Goal: Information Seeking & Learning: Learn about a topic

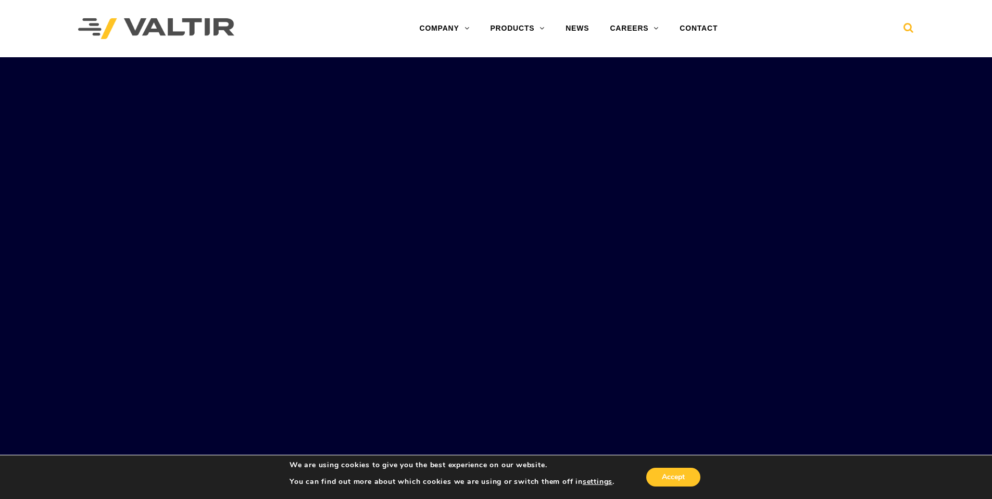
click at [912, 29] on icon at bounding box center [909, 30] width 10 height 16
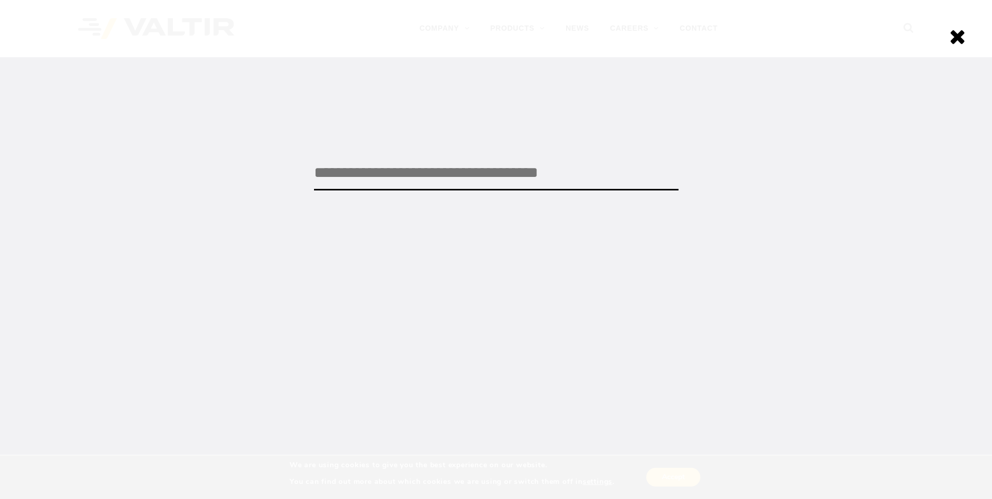
click at [411, 178] on input "search" at bounding box center [496, 173] width 365 height 34
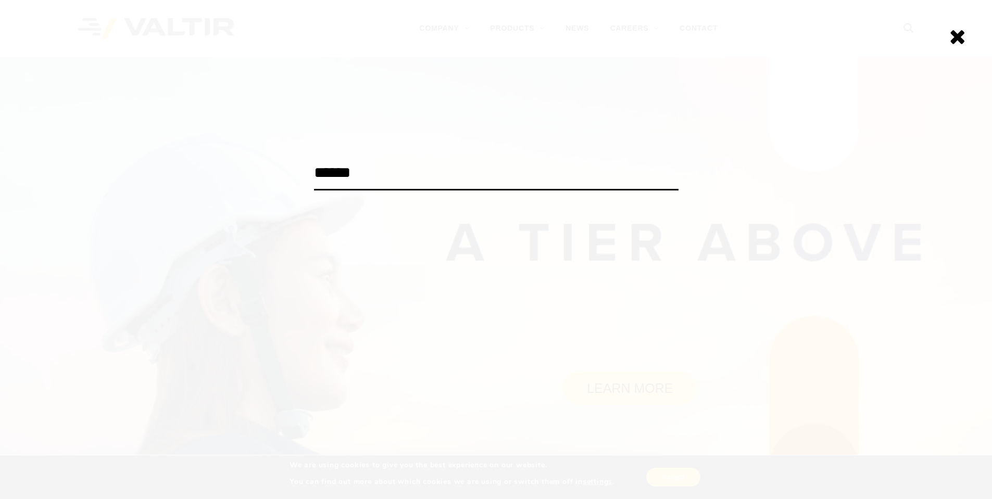
type input "******"
click input "******" at bounding box center [0, 0] width 0 height 0
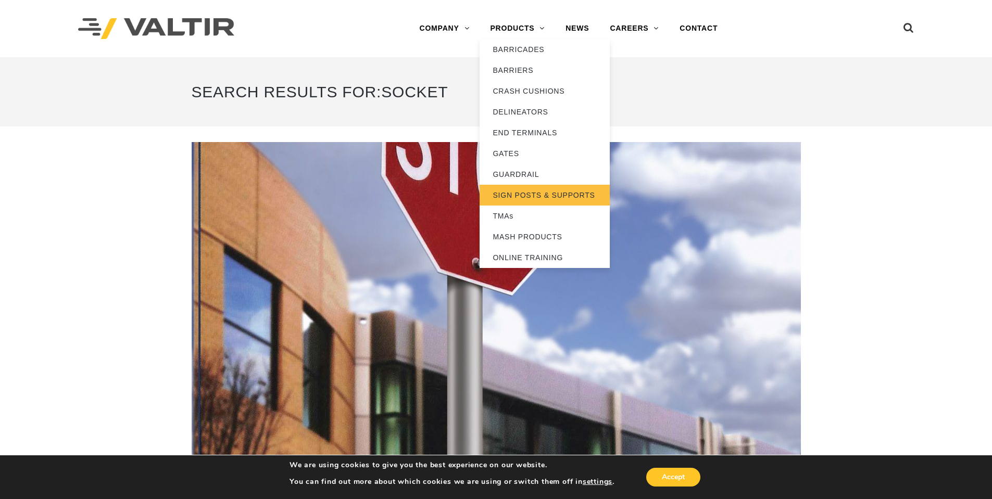
click at [522, 190] on link "SIGN POSTS & SUPPORTS" at bounding box center [545, 195] width 130 height 21
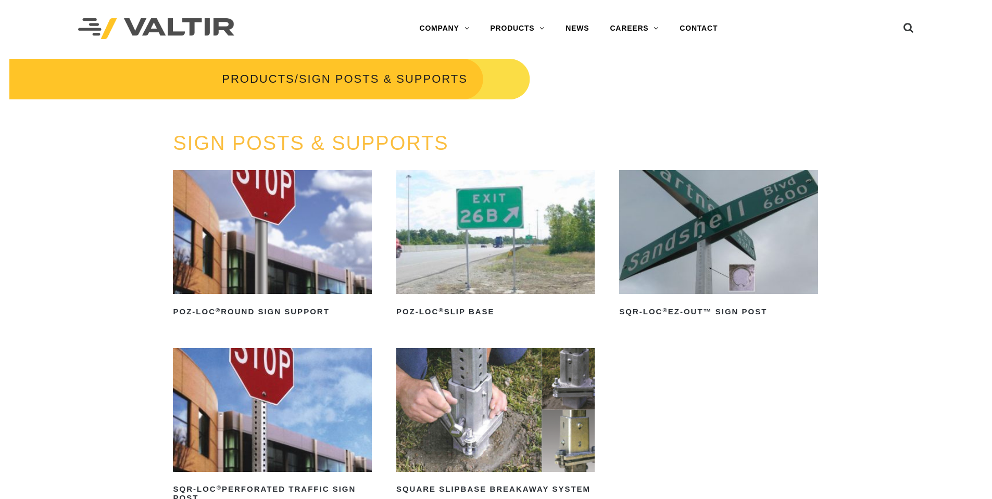
scroll to position [52, 0]
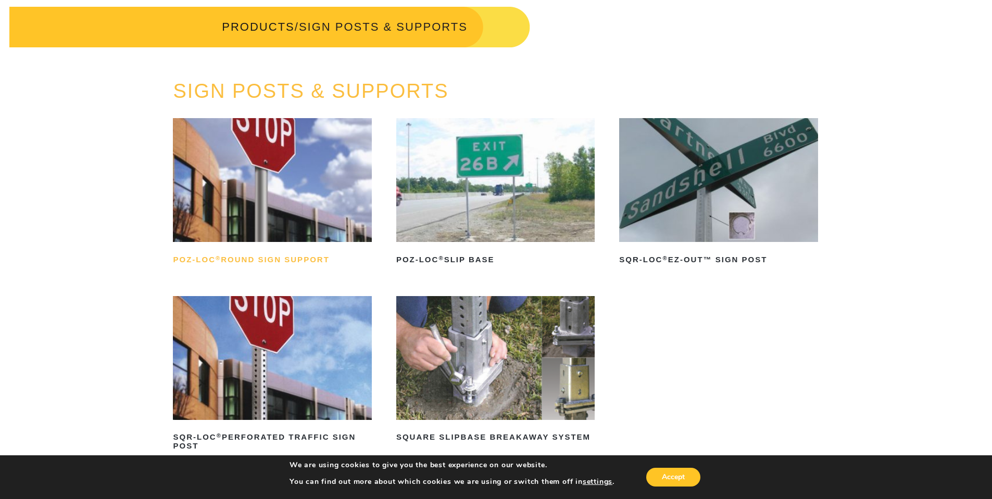
click at [292, 262] on h2 "POZ-LOC ® Round Sign Support" at bounding box center [272, 260] width 198 height 17
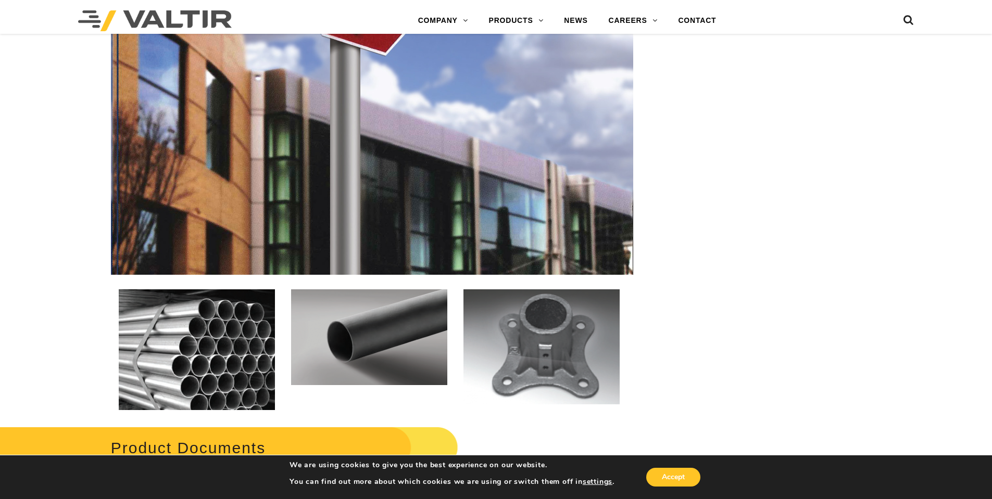
scroll to position [1458, 0]
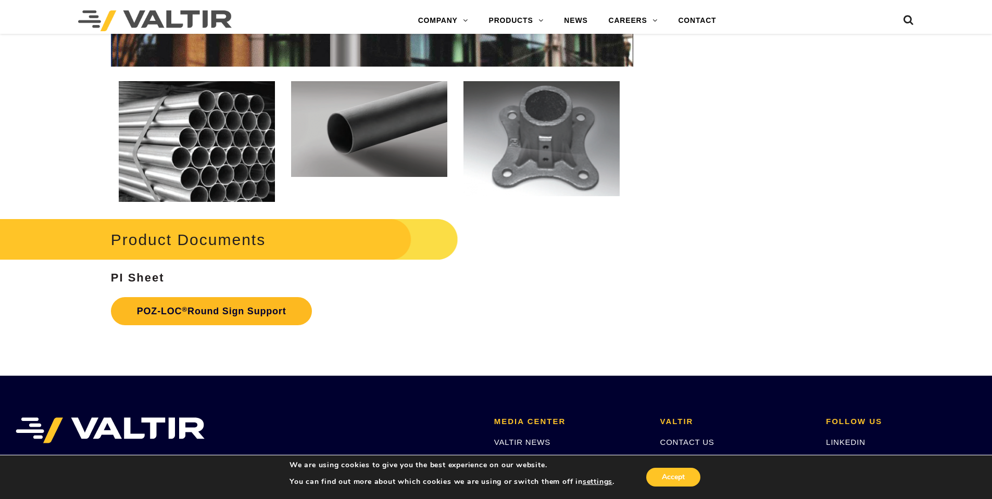
click at [291, 310] on link "POZ-LOC ® Round Sign Support" at bounding box center [212, 311] width 202 height 28
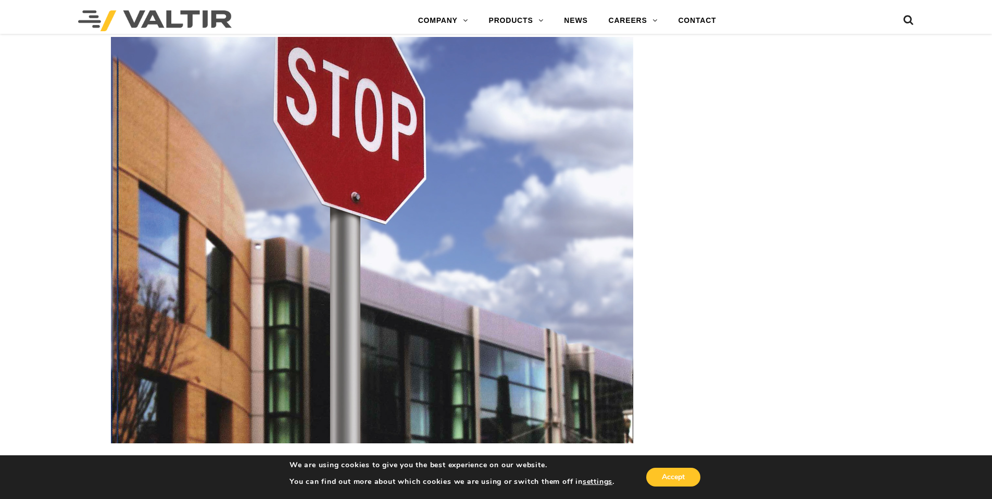
scroll to position [989, 0]
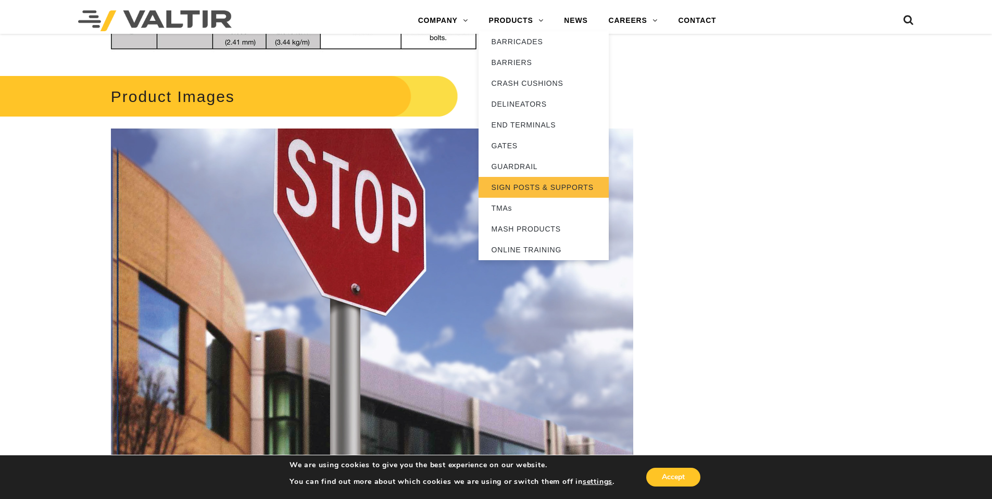
click at [511, 185] on link "SIGN POSTS & SUPPORTS" at bounding box center [544, 187] width 130 height 21
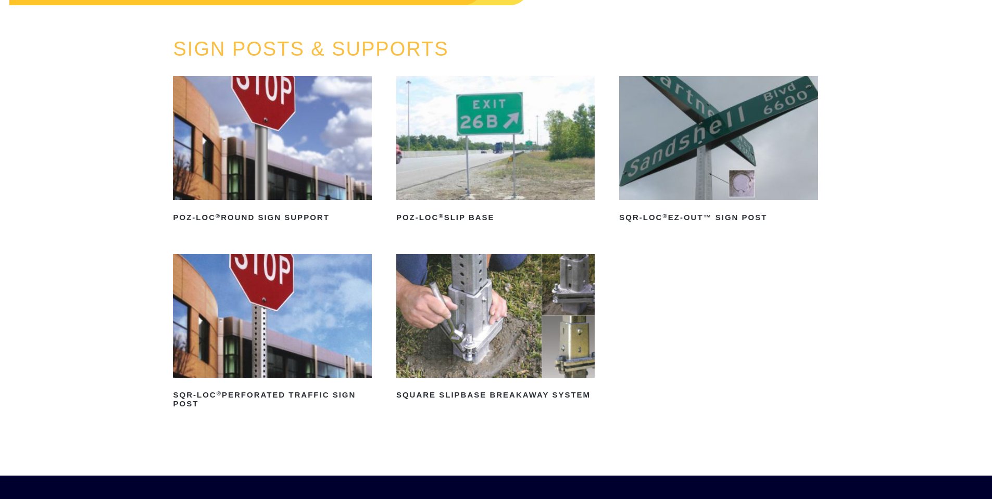
scroll to position [104, 0]
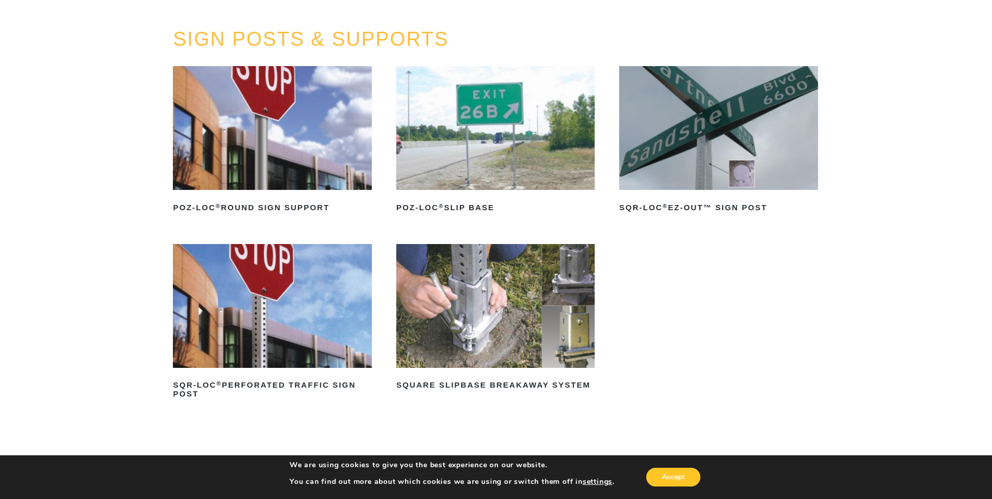
click at [488, 176] on img at bounding box center [495, 128] width 198 height 124
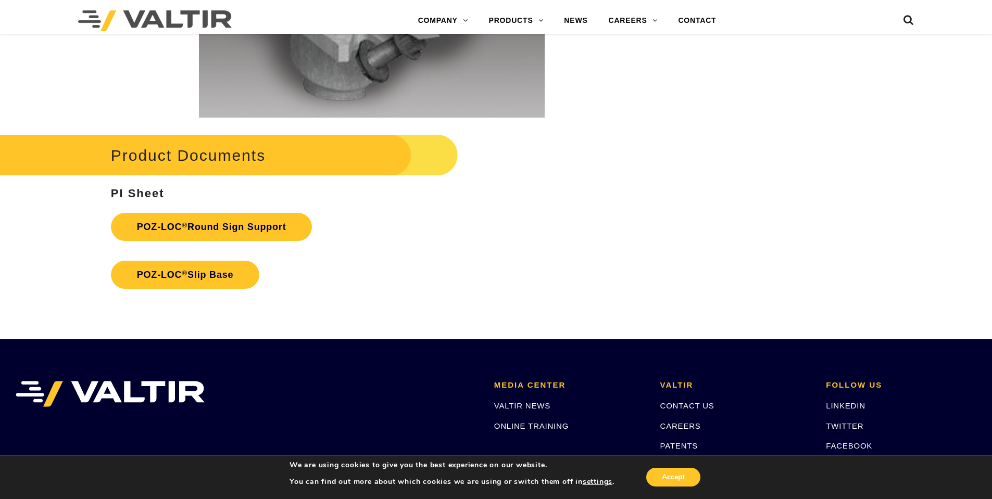
scroll to position [2272, 0]
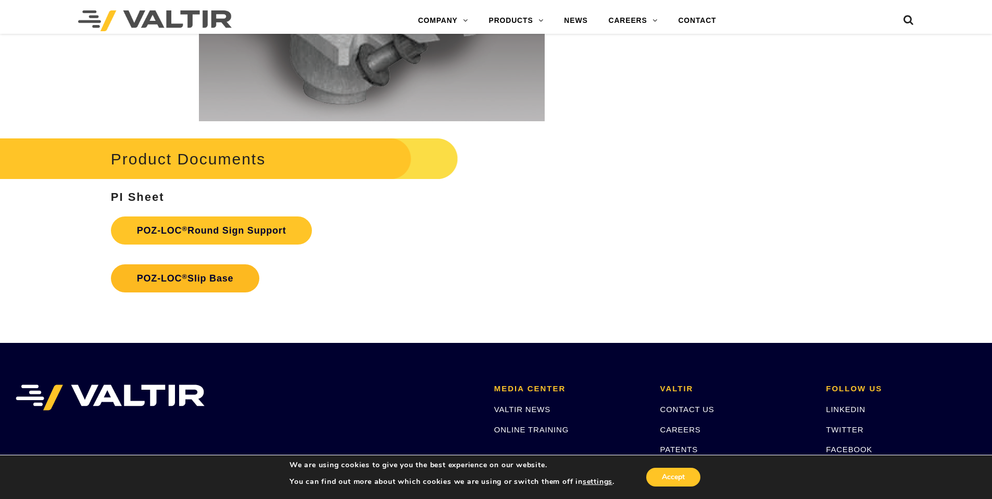
click at [220, 286] on link "POZ-LOC ® Slip Base" at bounding box center [185, 279] width 149 height 28
